Goal: Check status: Check status

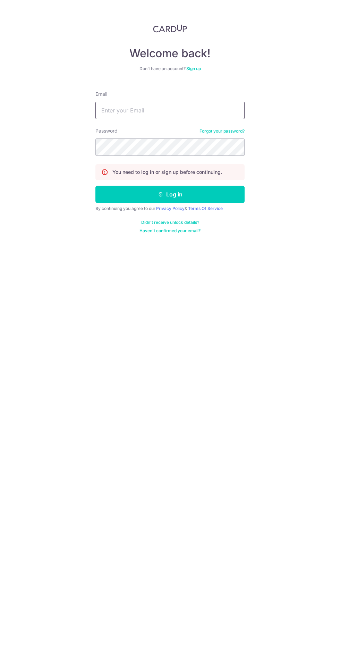
click at [200, 110] on input "Email" at bounding box center [169, 110] width 149 height 17
type input "[EMAIL_ADDRESS][DOMAIN_NAME]"
click at [95, 186] on button "Log in" at bounding box center [169, 194] width 149 height 17
click at [126, 198] on button "Log in" at bounding box center [169, 194] width 149 height 17
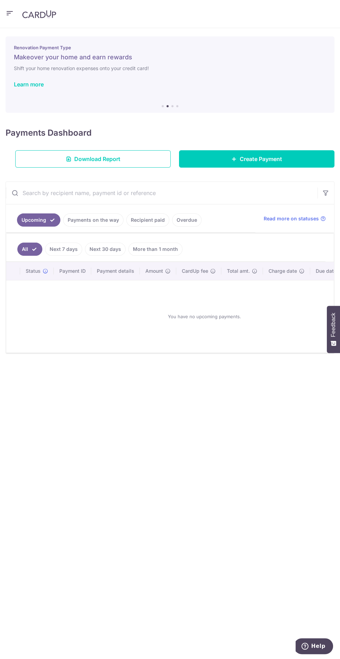
click at [63, 250] on link "Next 7 days" at bounding box center [63, 248] width 37 height 13
click at [86, 219] on link "Payments on the way" at bounding box center [93, 219] width 60 height 13
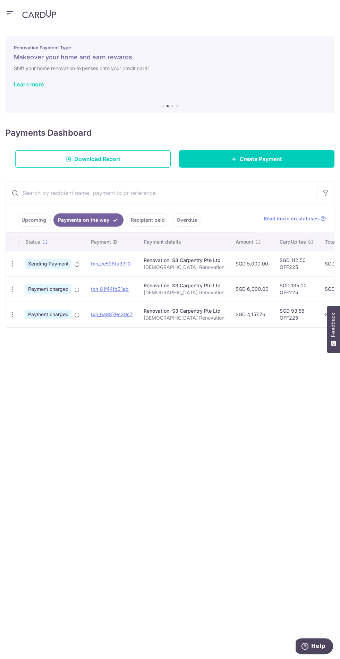
click at [153, 218] on link "Recipient paid" at bounding box center [147, 219] width 43 height 13
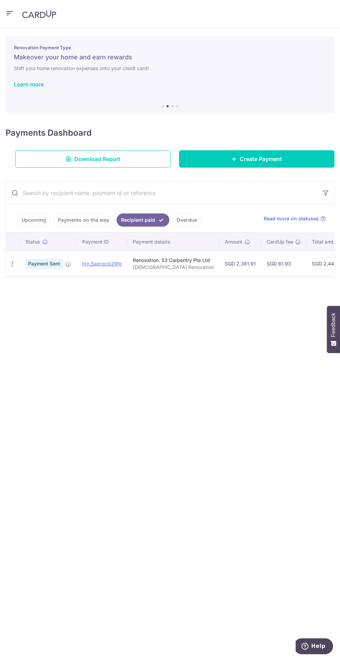
click at [84, 219] on link "Payments on the way" at bounding box center [83, 219] width 60 height 13
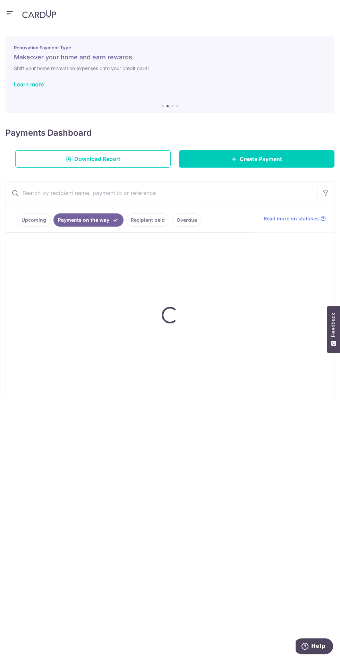
click at [82, 219] on link "Payments on the way" at bounding box center [88, 219] width 70 height 13
